Goal: Information Seeking & Learning: Check status

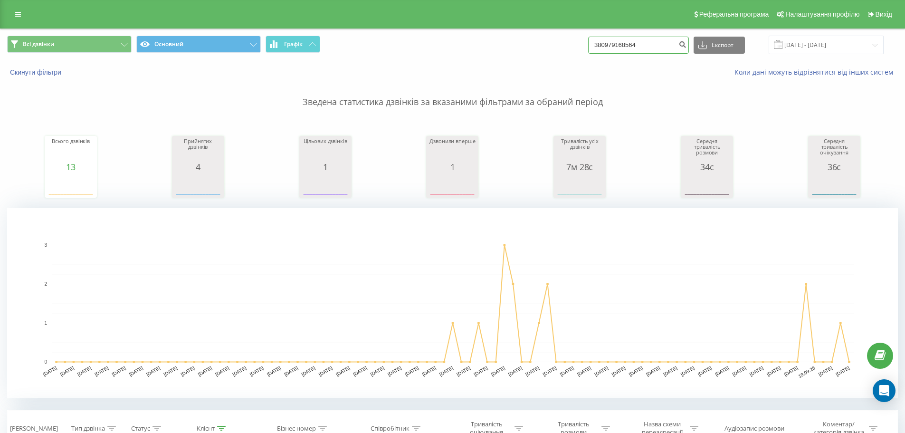
click at [650, 48] on input "380979168564" at bounding box center [638, 45] width 101 height 17
paste input "+380968309369"
click at [600, 46] on input "+380968309369" at bounding box center [638, 45] width 101 height 17
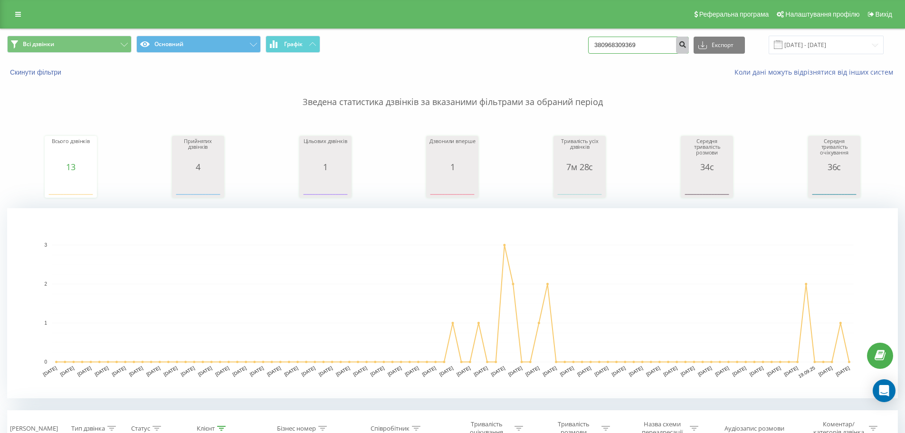
type input "380968309369"
click at [687, 42] on icon "submit" at bounding box center [683, 43] width 8 height 6
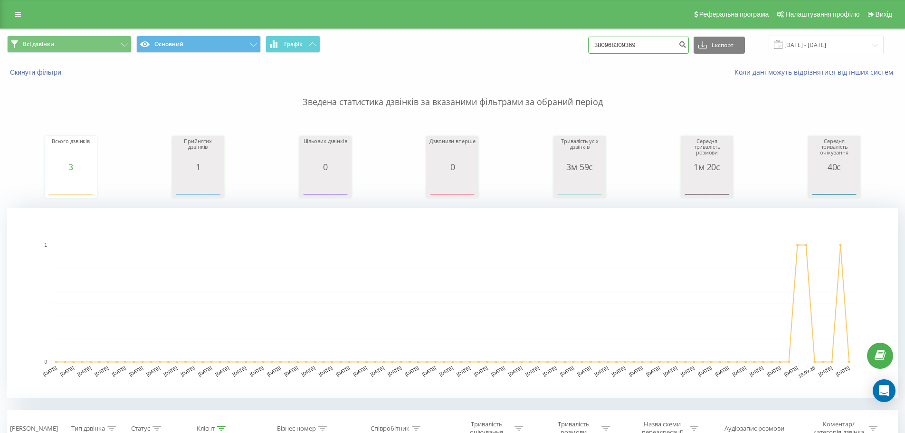
click at [620, 44] on input "380968309369" at bounding box center [638, 45] width 101 height 17
paste input "380969867268"
click at [663, 46] on input "380963809698672688309369" at bounding box center [638, 45] width 101 height 17
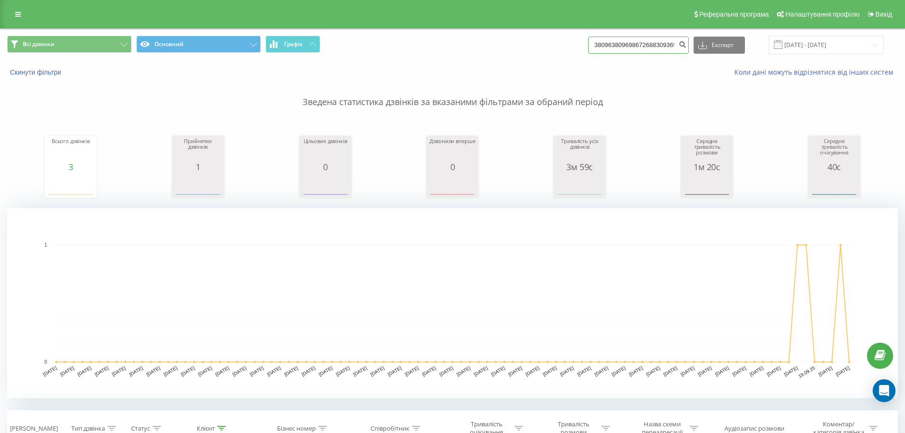
paste input "9867268"
type input "380969867268"
click at [687, 46] on icon "submit" at bounding box center [683, 43] width 8 height 6
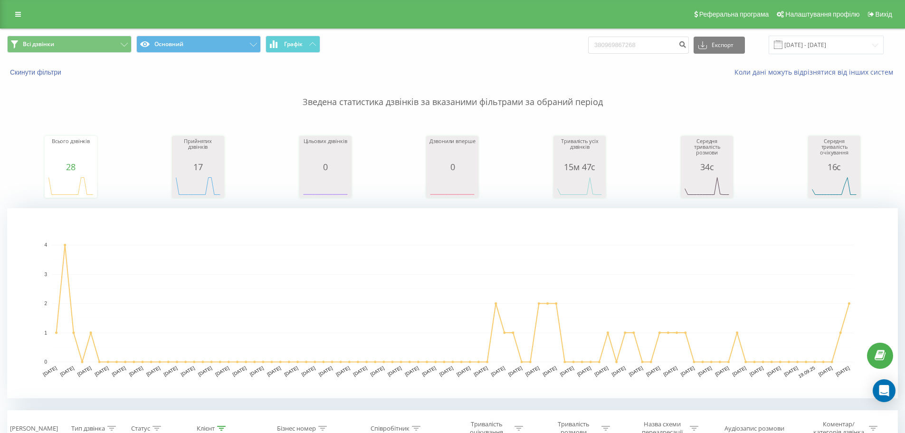
click at [630, 34] on div "Всі дзвінки Основний Графік 380969867268 Експорт .csv .xls .xlsx 23.06.2025 - 2…" at bounding box center [452, 45] width 904 height 32
drag, startPoint x: 630, startPoint y: 34, endPoint x: 626, endPoint y: 46, distance: 12.5
click at [629, 37] on div "Всі дзвінки Основний Графік 380969867268 Експорт .csv .xls .xlsx 23.06.2025 - 2…" at bounding box center [452, 45] width 904 height 32
click at [626, 46] on input "380969867268" at bounding box center [638, 45] width 101 height 17
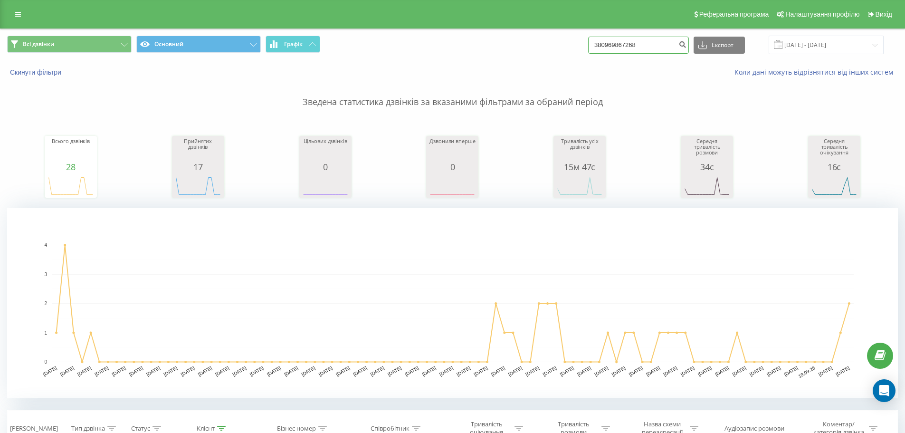
click at [626, 46] on input "380969867268" at bounding box center [638, 45] width 101 height 17
paste input "0996465412"
click at [604, 48] on input "0996465412" at bounding box center [638, 45] width 101 height 17
type input "380996465412"
click at [687, 46] on icon "submit" at bounding box center [683, 43] width 8 height 6
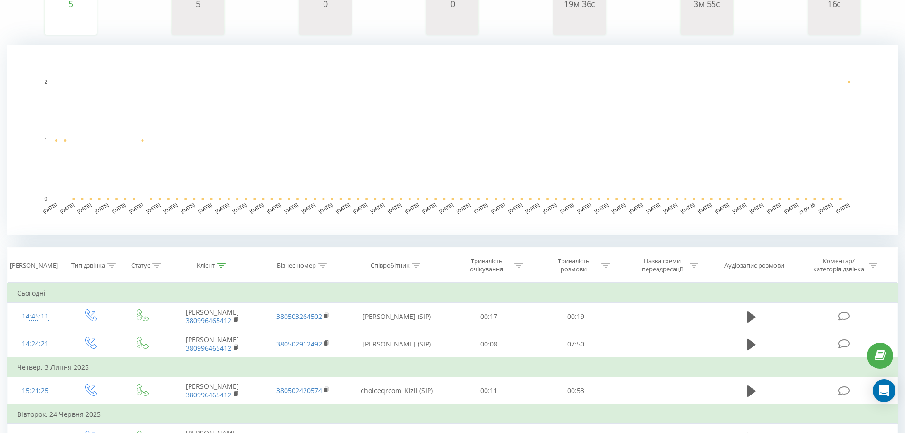
scroll to position [190, 0]
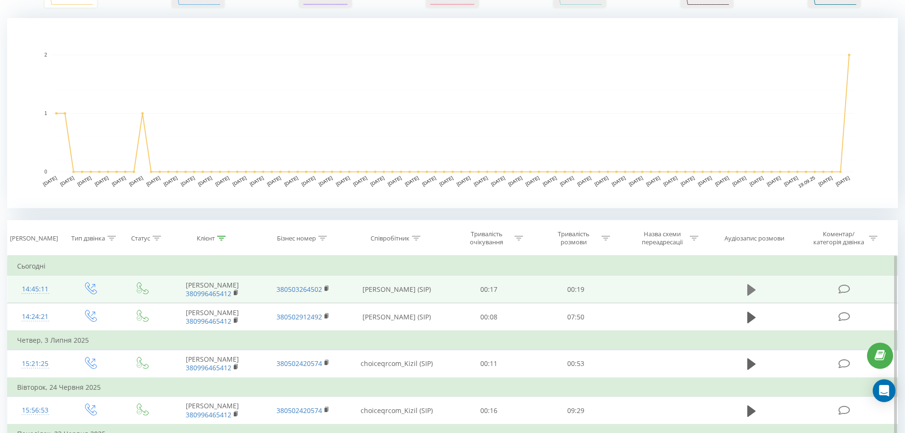
click at [746, 291] on button at bounding box center [752, 290] width 14 height 14
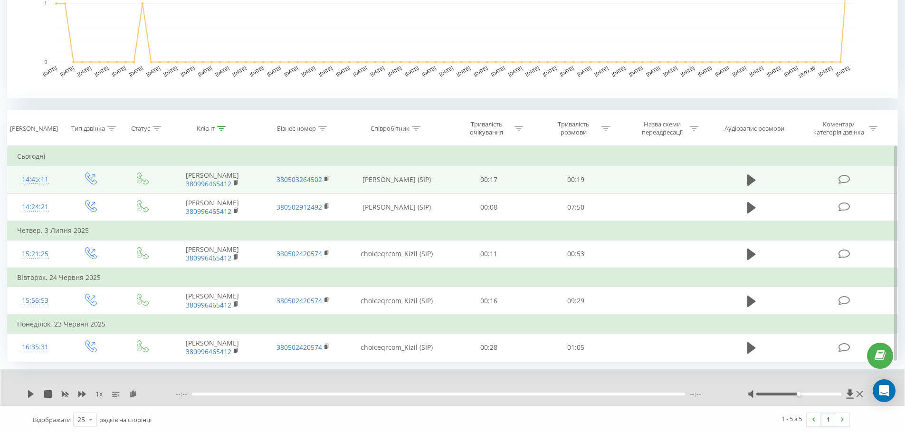
scroll to position [301, 0]
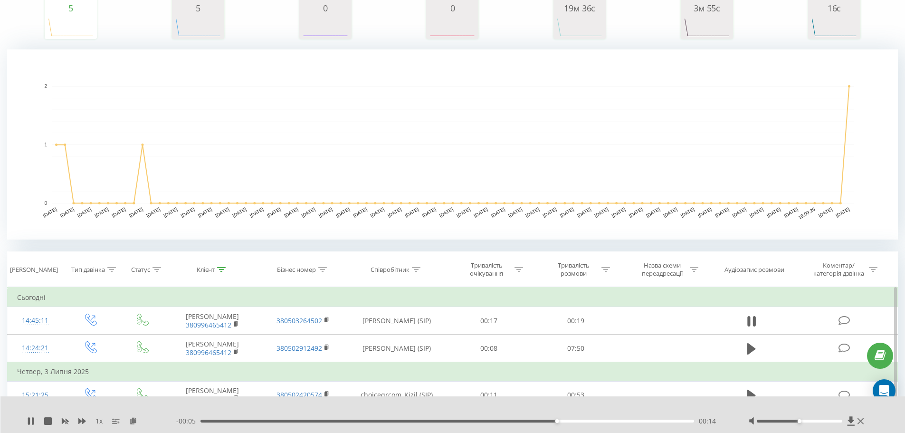
scroll to position [196, 0]
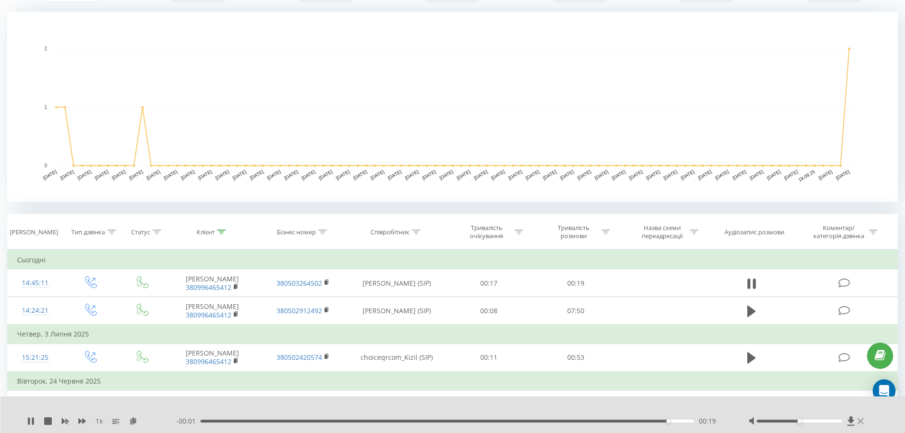
click at [862, 422] on icon at bounding box center [861, 421] width 6 height 6
